Goal: Check status: Check status

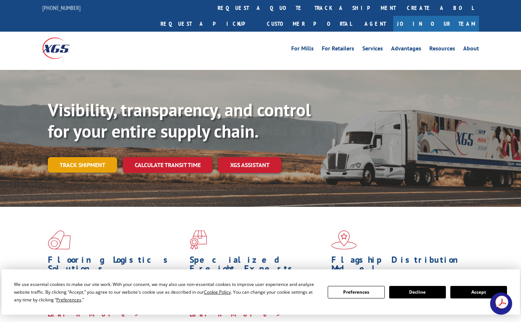
click at [84, 157] on link "Track shipment" at bounding box center [82, 164] width 69 height 15
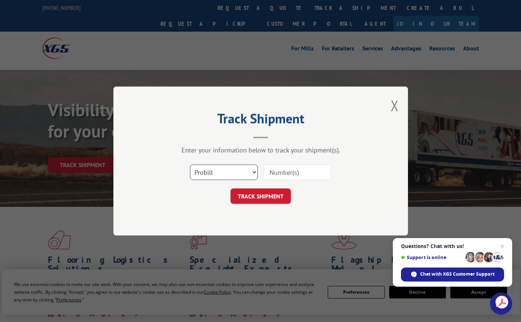
click at [254, 172] on select "Select category... Probill BOL PO" at bounding box center [224, 172] width 68 height 15
select select "bol"
click at [190, 165] on select "Select category... Probill BOL PO" at bounding box center [224, 172] width 68 height 15
click at [303, 169] on input at bounding box center [297, 172] width 68 height 15
type input "3368736"
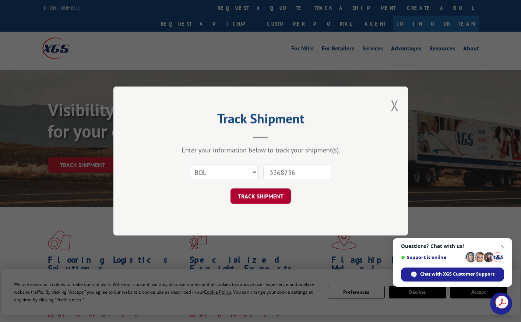
click at [266, 192] on button "TRACK SHIPMENT" at bounding box center [260, 195] width 60 height 15
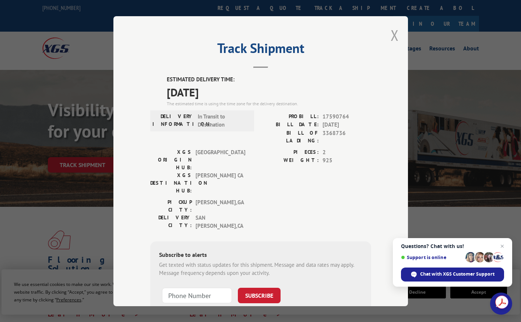
click at [391, 31] on button "Close modal" at bounding box center [395, 35] width 8 height 20
